Goal: Task Accomplishment & Management: Complete application form

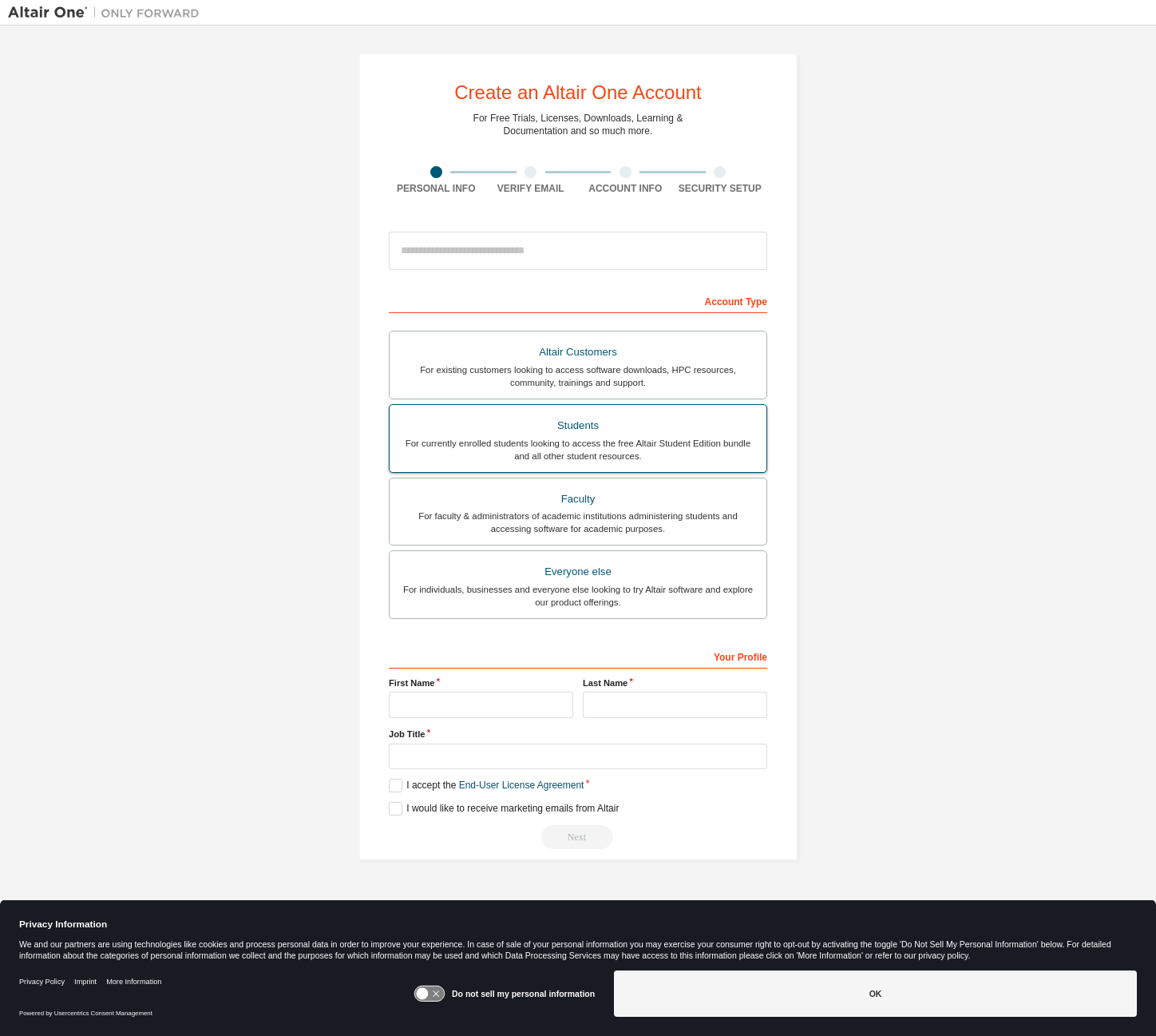
click at [481, 459] on div "For currently enrolled students looking to access the free Altair Student Editi…" at bounding box center [578, 449] width 358 height 26
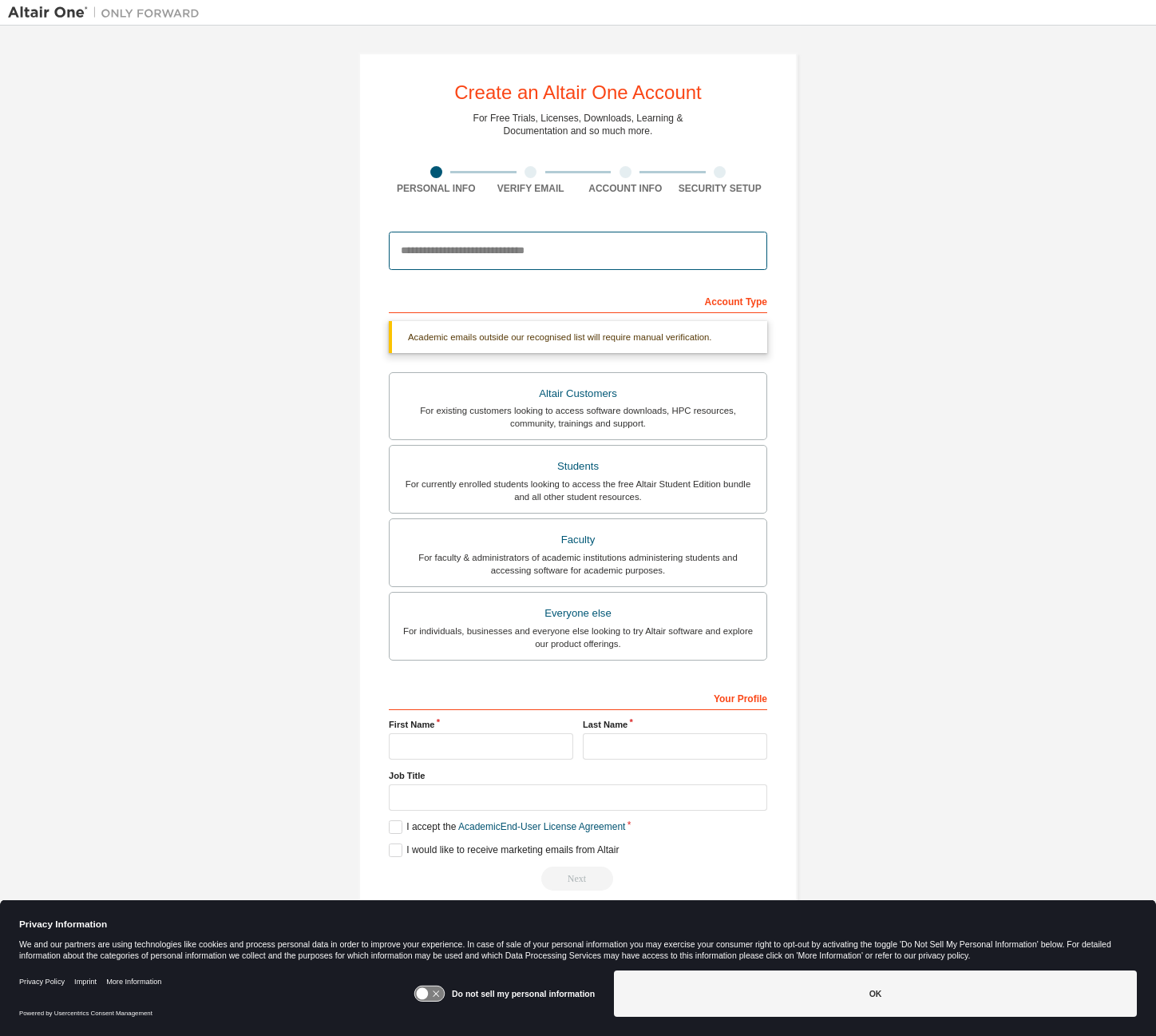
click at [456, 256] on input "email" at bounding box center [578, 250] width 379 height 38
type input "**********"
click at [420, 745] on input "text" at bounding box center [481, 747] width 185 height 27
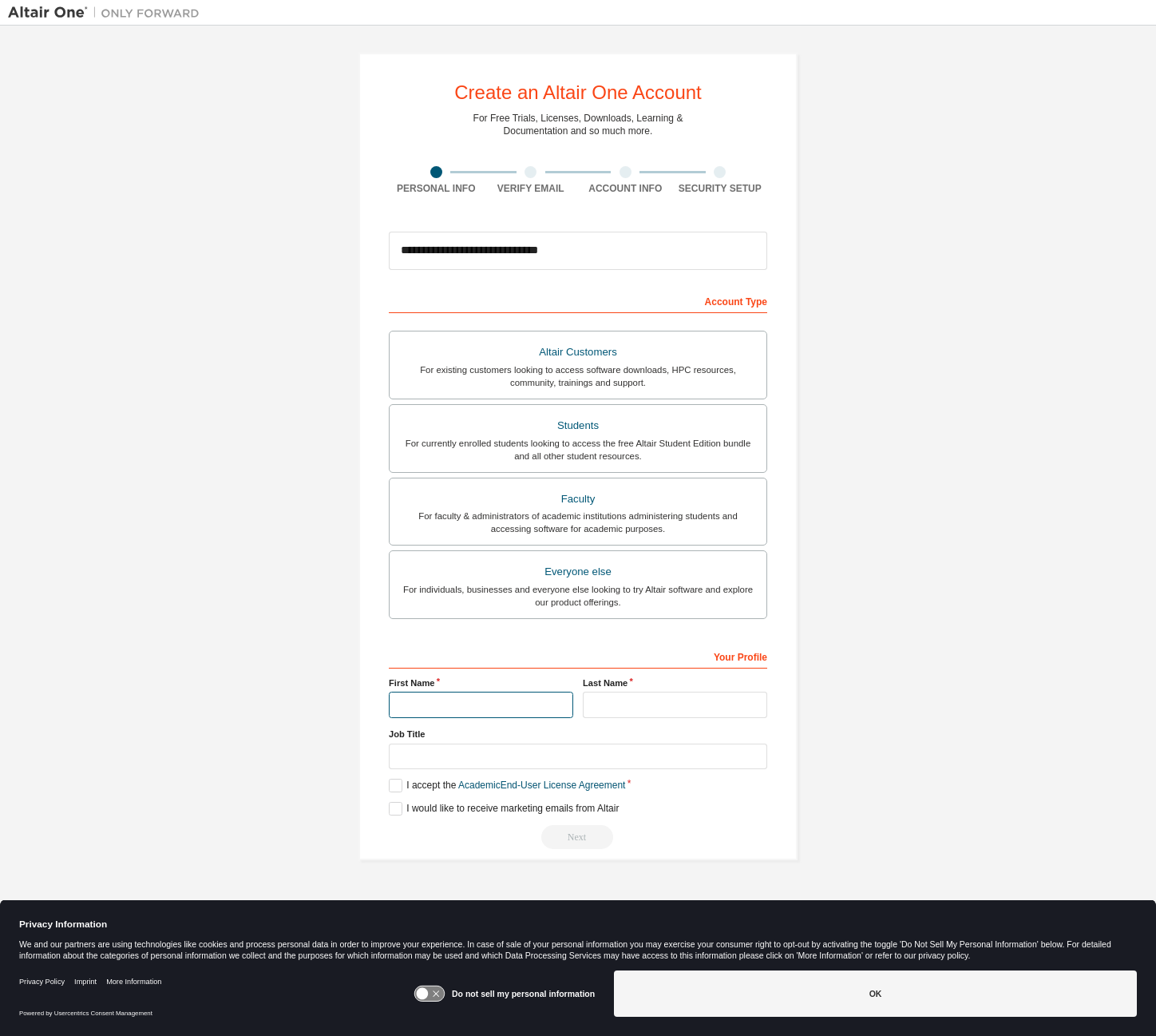
type input "*****"
type input "*******"
click at [399, 791] on label "I accept the Academic End-User License Agreement" at bounding box center [507, 785] width 236 height 13
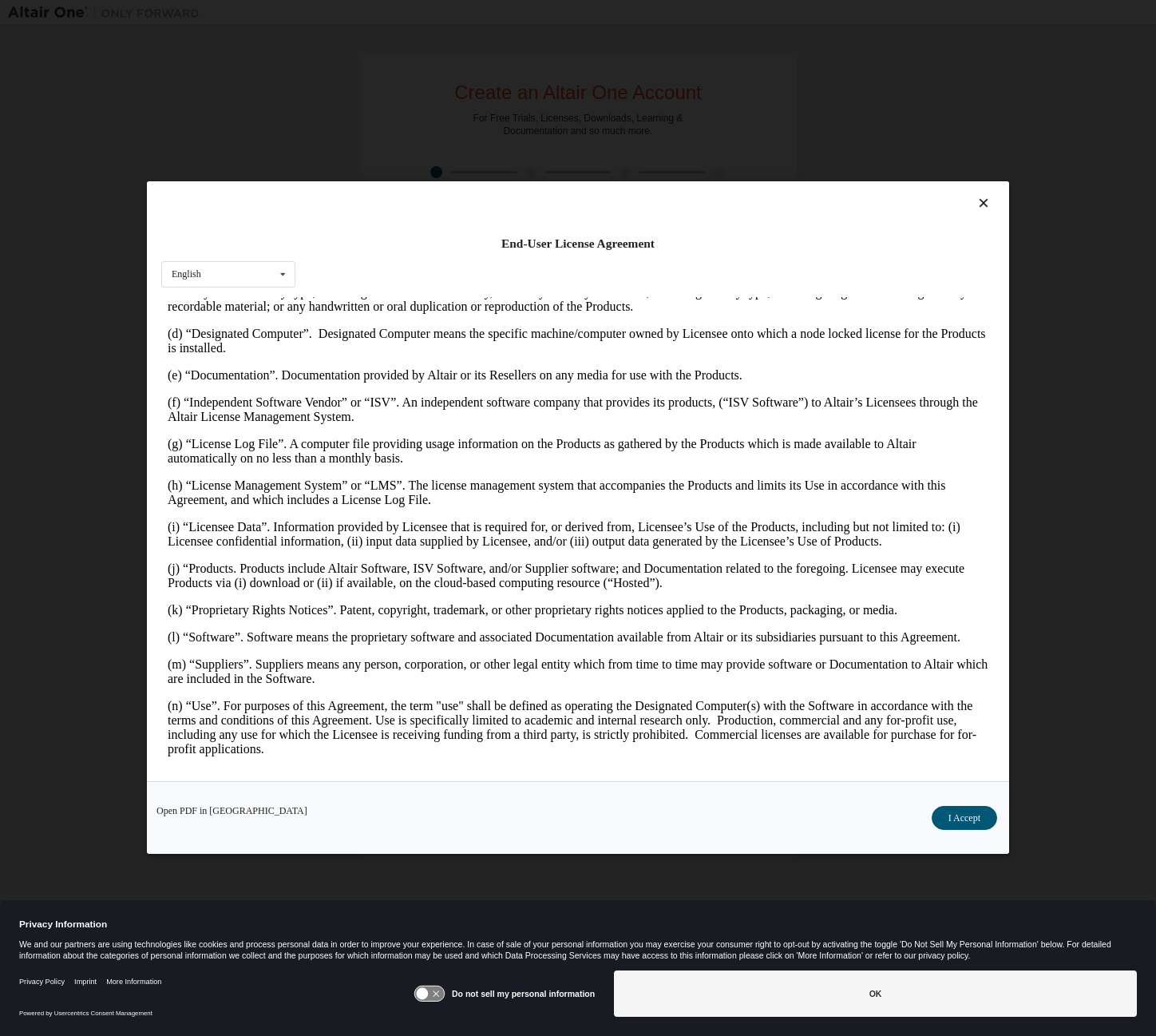
scroll to position [639, 0]
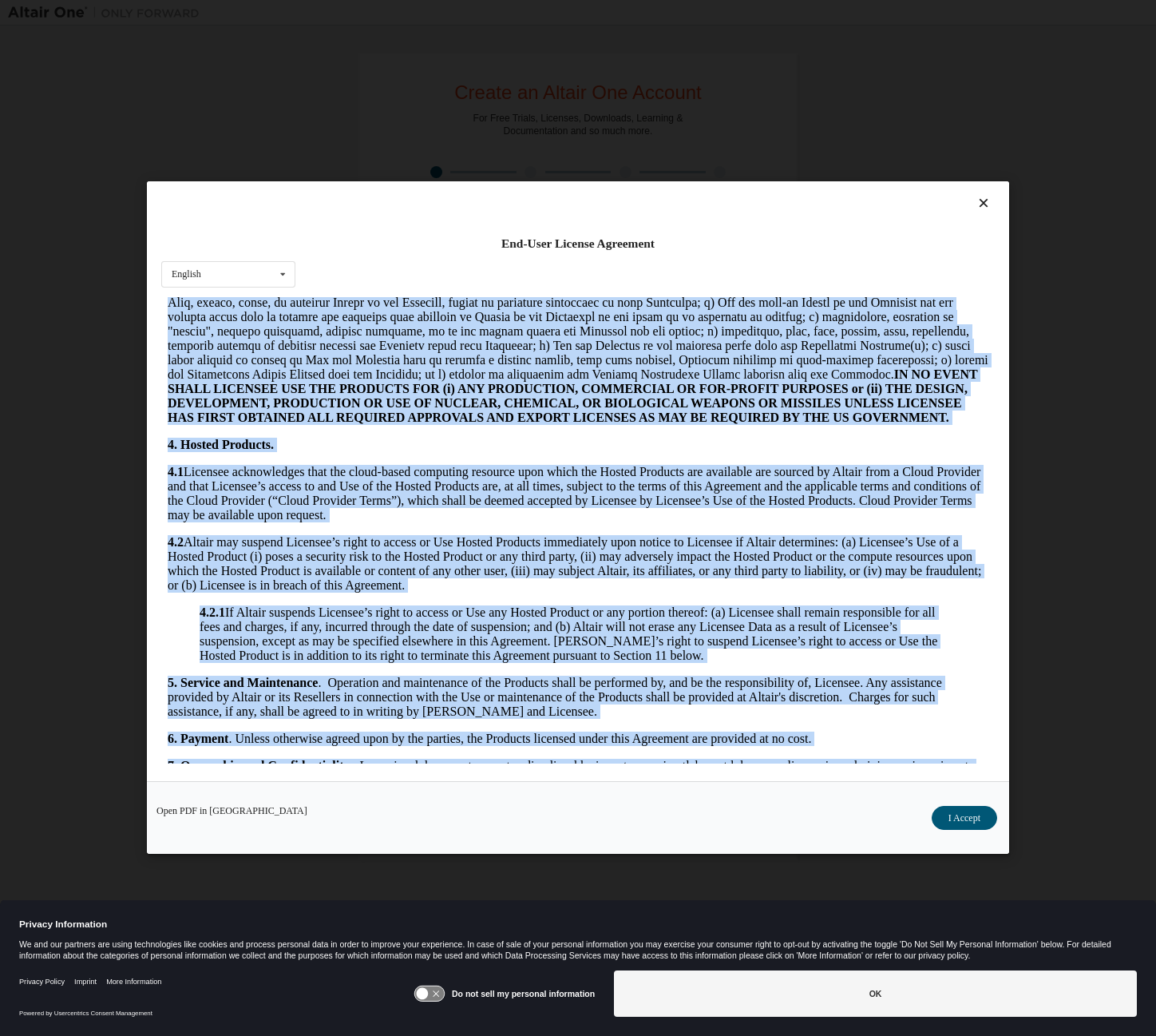
drag, startPoint x: 982, startPoint y: 453, endPoint x: 955, endPoint y: 802, distance: 350.0
click html "ALTAIR ENGINEERING, INC. ALTAIR ONE STUDENT EDITION SOFTWARE LICENSE AGREEMENT …"
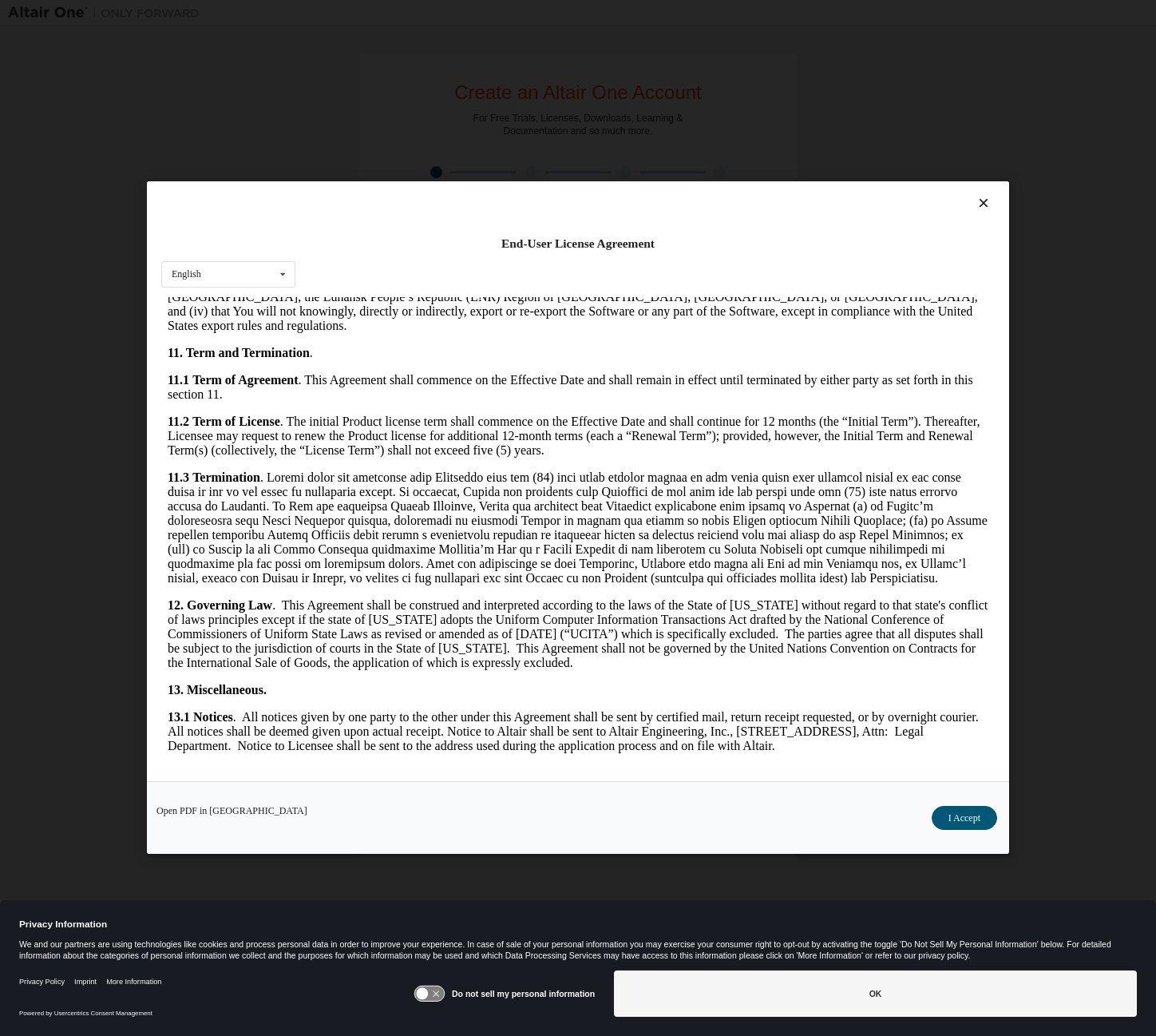
scroll to position [2399, 0]
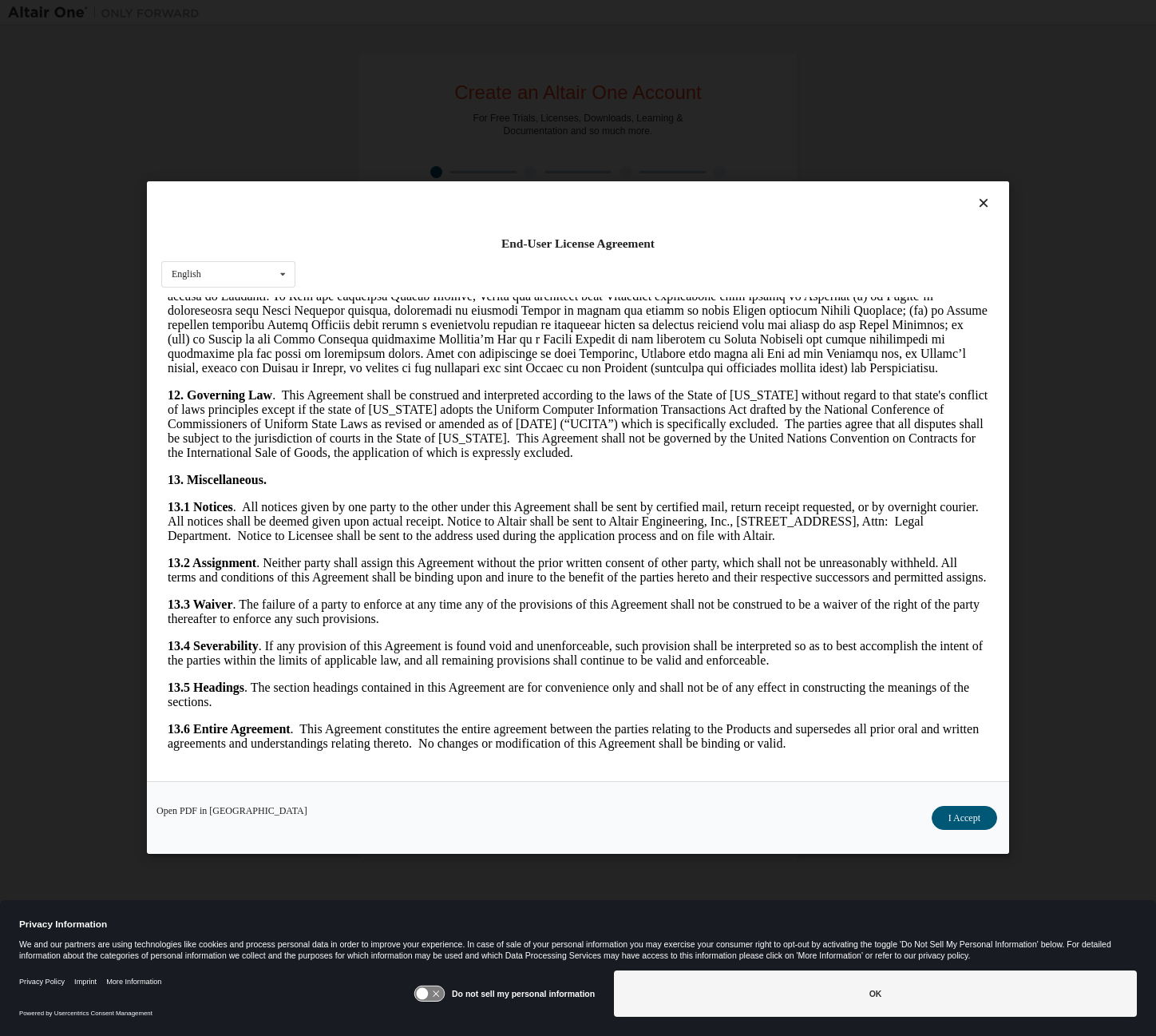
drag, startPoint x: 990, startPoint y: 553, endPoint x: 1132, endPoint y: 1127, distance: 591.3
click at [970, 823] on button "I Accept" at bounding box center [965, 818] width 66 height 24
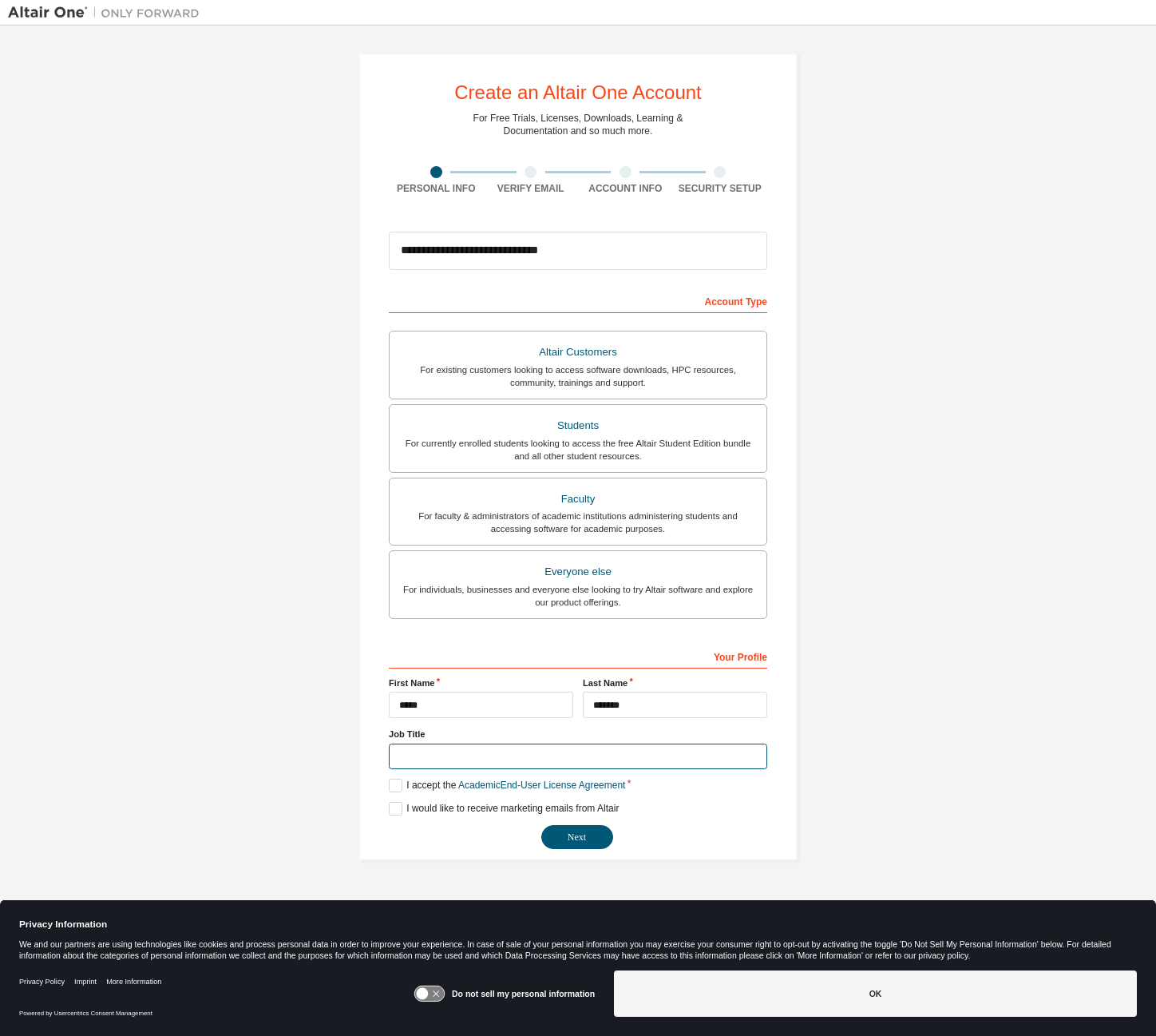
click at [544, 758] on input "text" at bounding box center [578, 756] width 379 height 27
click at [595, 840] on button "Next" at bounding box center [578, 836] width 72 height 24
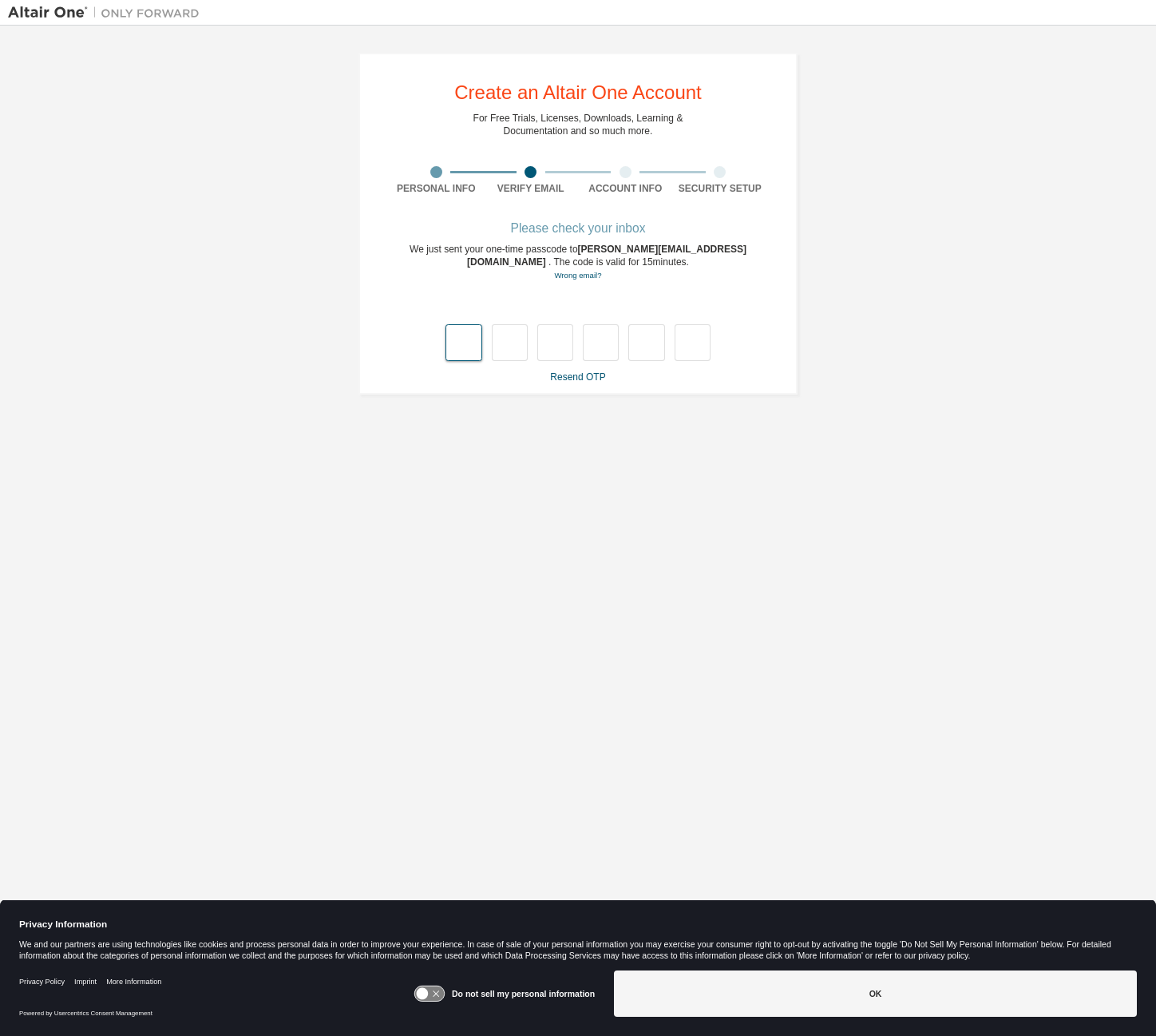
click at [465, 352] on input "text" at bounding box center [463, 342] width 36 height 37
type input "*"
click at [567, 335] on input "*" at bounding box center [556, 342] width 36 height 37
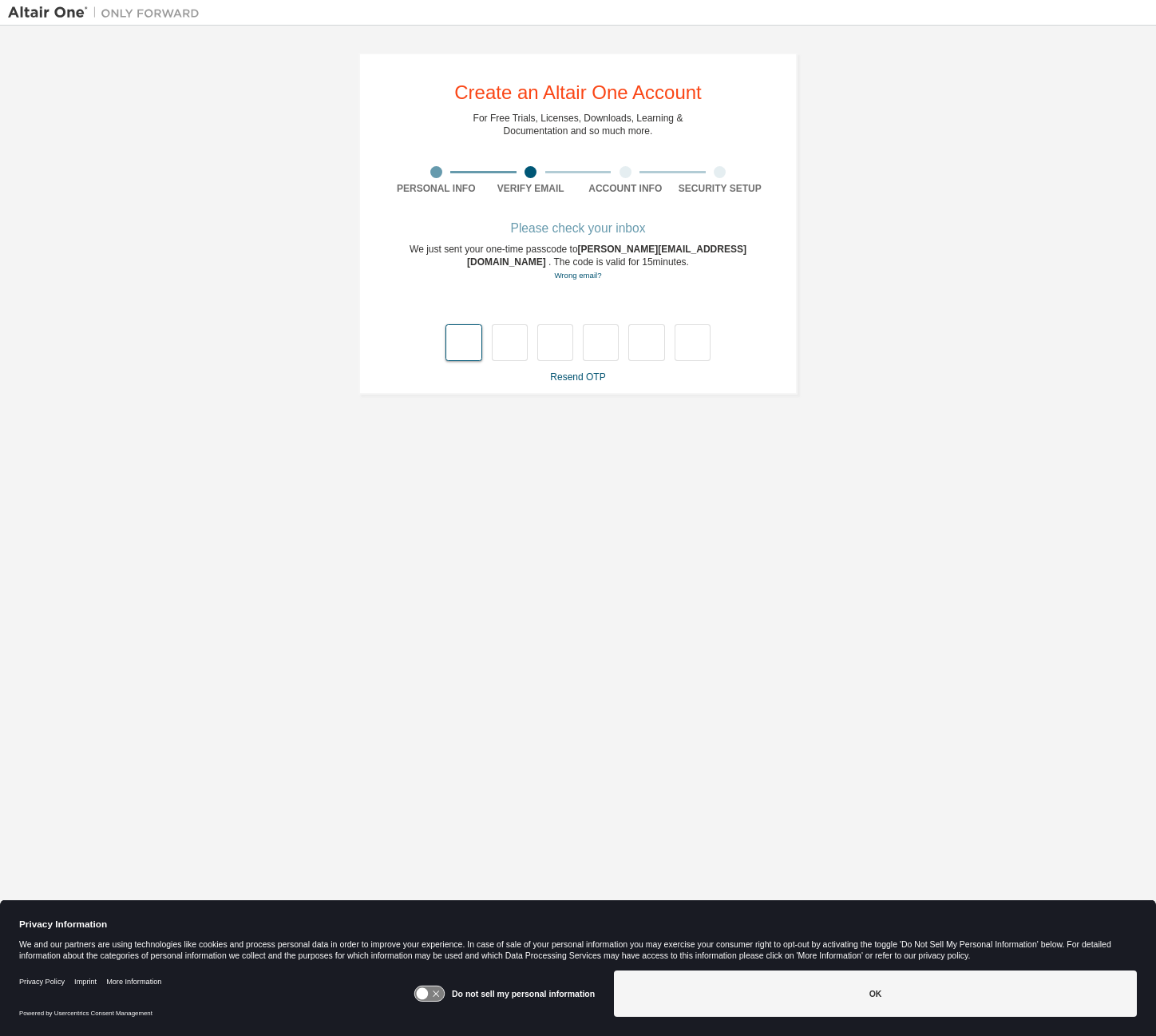
type input "*"
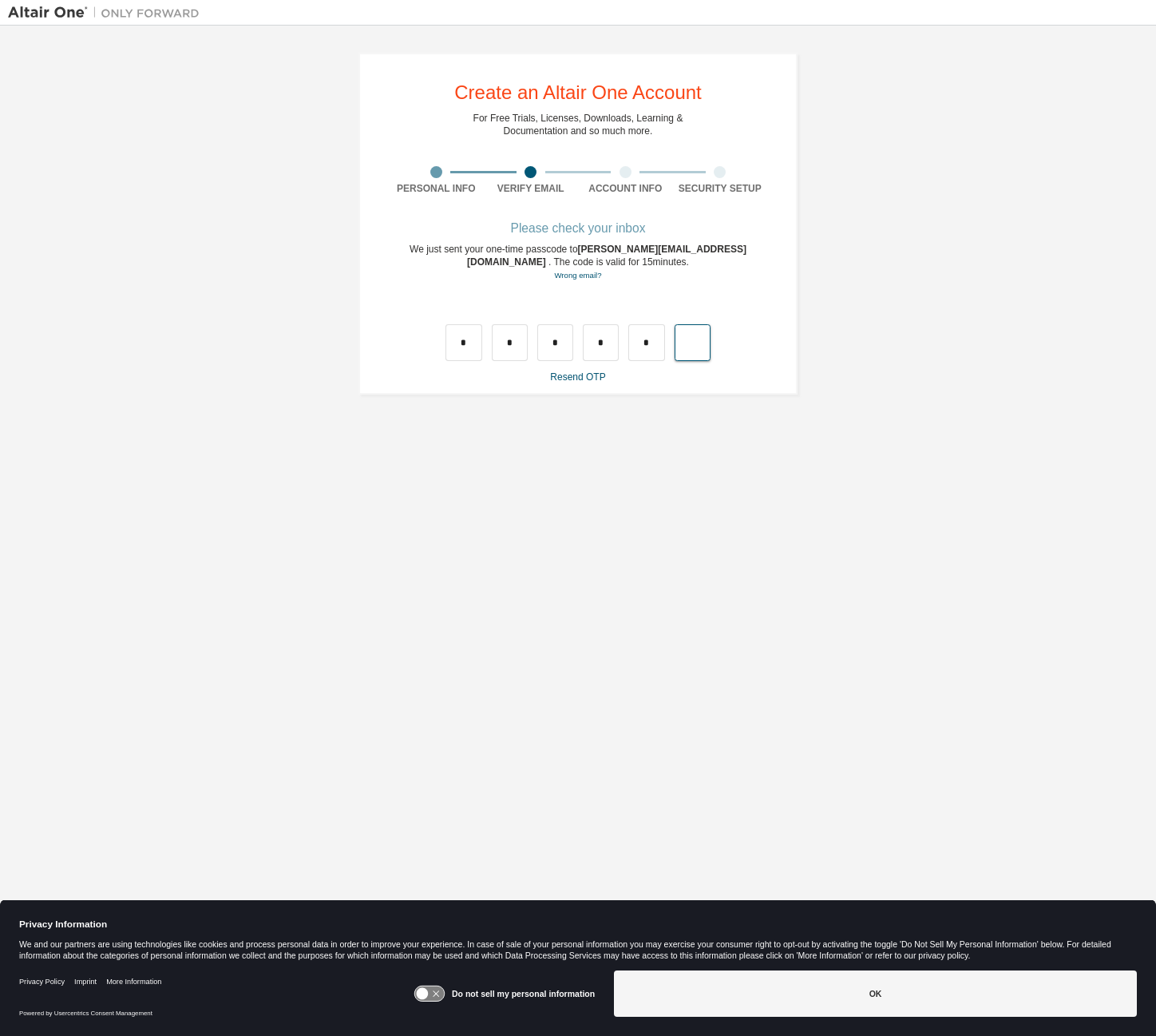
type input "*"
click at [477, 336] on input "text" at bounding box center [463, 342] width 36 height 37
type input "*"
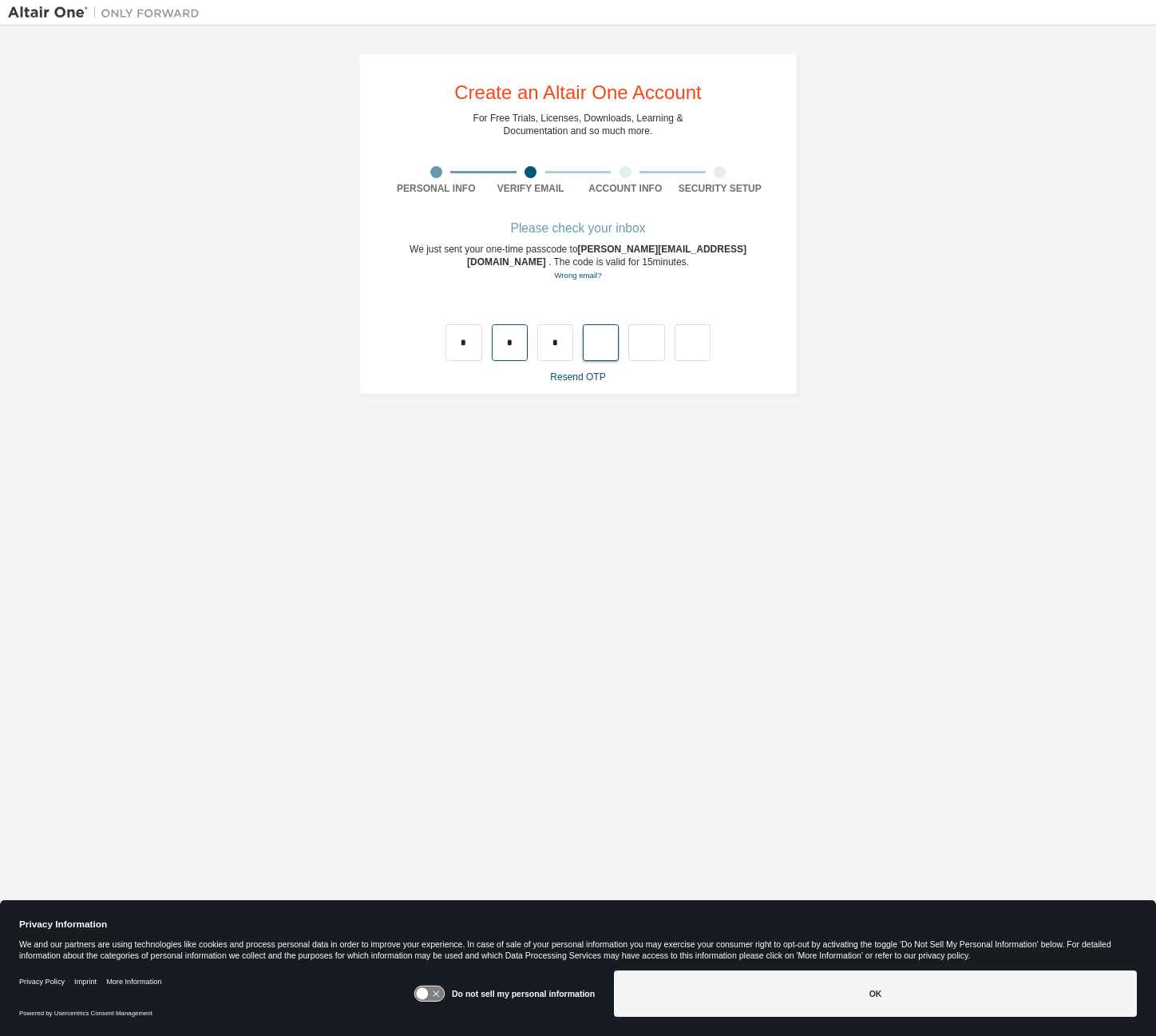
type input "*"
